Goal: Navigation & Orientation: Find specific page/section

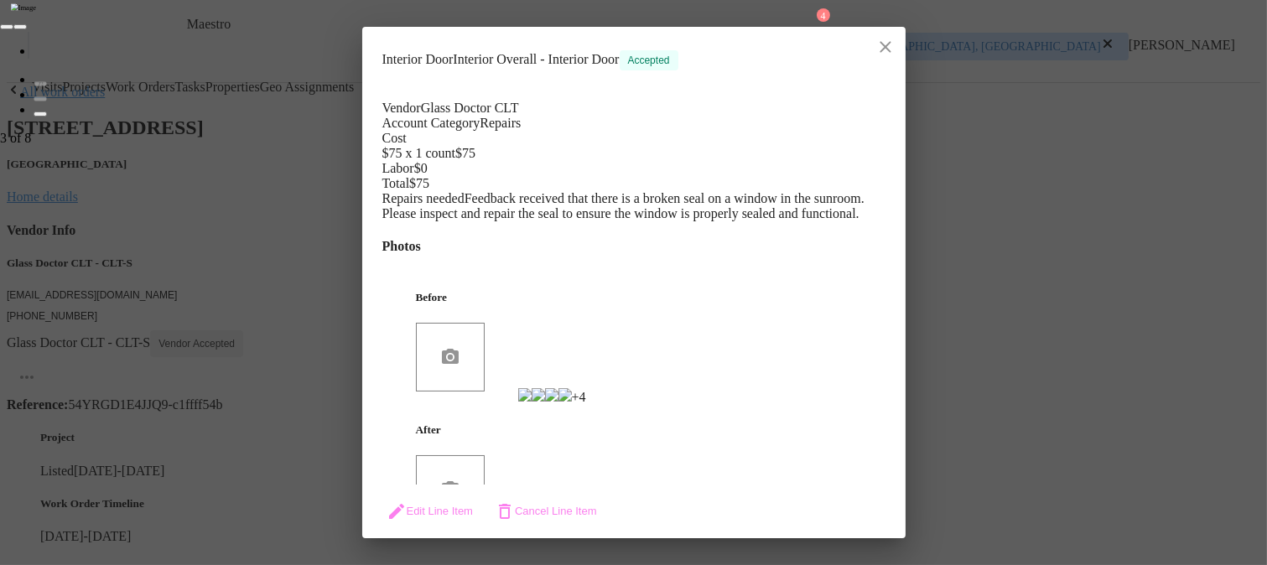
click at [892, 44] on div "3 of 8" at bounding box center [633, 73] width 1267 height 146
click at [887, 42] on div "3 of 8" at bounding box center [633, 73] width 1267 height 146
click at [881, 44] on div "3 of 8" at bounding box center [633, 73] width 1267 height 146
click at [963, 178] on div "3 of 8" at bounding box center [633, 282] width 1267 height 565
click at [882, 46] on li "Lightbox" at bounding box center [651, 51] width 1234 height 15
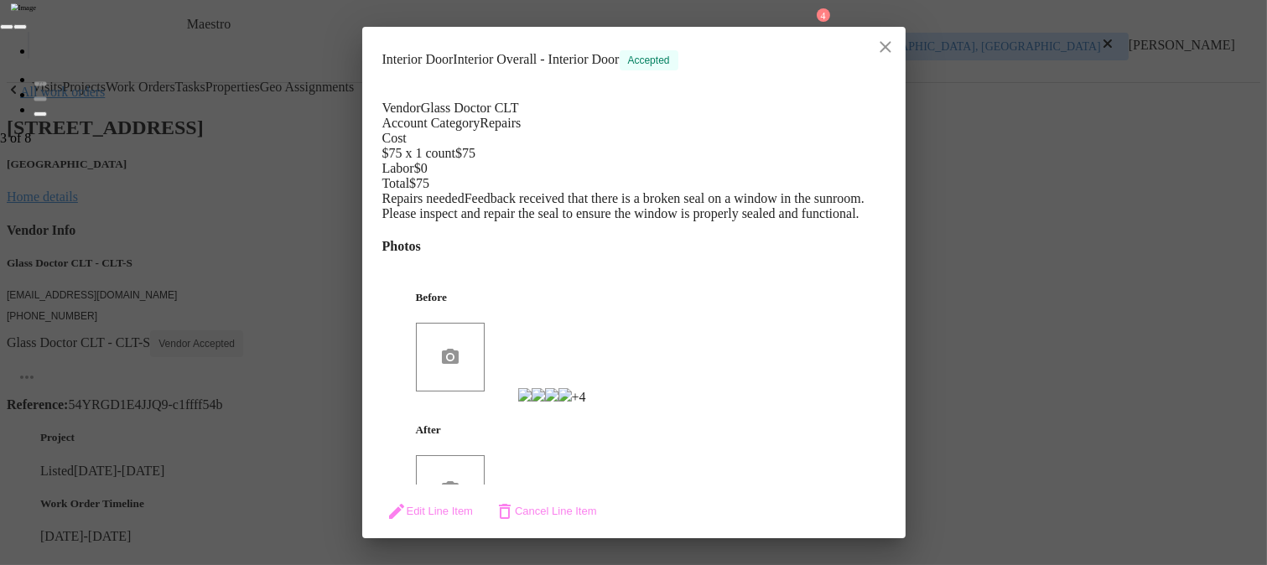
click at [877, 47] on li "Lightbox" at bounding box center [651, 51] width 1234 height 15
click at [988, 117] on li "Lightbox" at bounding box center [651, 109] width 1234 height 15
drag, startPoint x: 899, startPoint y: 324, endPoint x: 884, endPoint y: 380, distance: 58.2
click at [884, 380] on div "3 of 8" at bounding box center [633, 282] width 1267 height 565
click at [885, 47] on li "Lightbox" at bounding box center [651, 51] width 1234 height 15
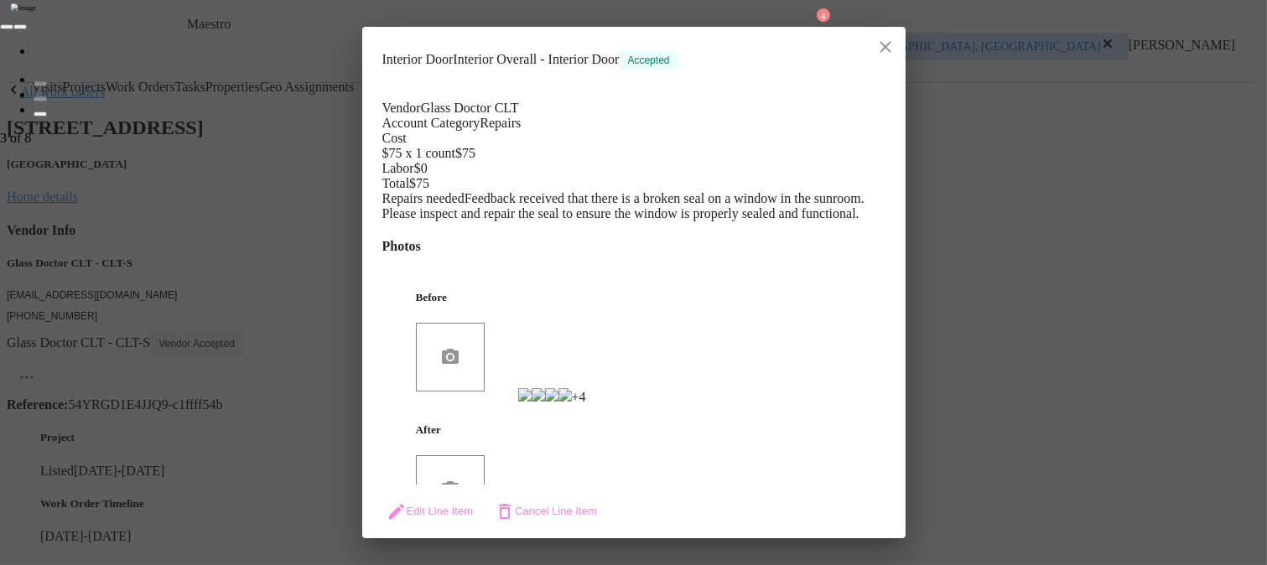
click at [885, 47] on li "Lightbox" at bounding box center [651, 51] width 1234 height 15
click at [885, 46] on li "Lightbox" at bounding box center [651, 51] width 1234 height 15
